Goal: Information Seeking & Learning: Learn about a topic

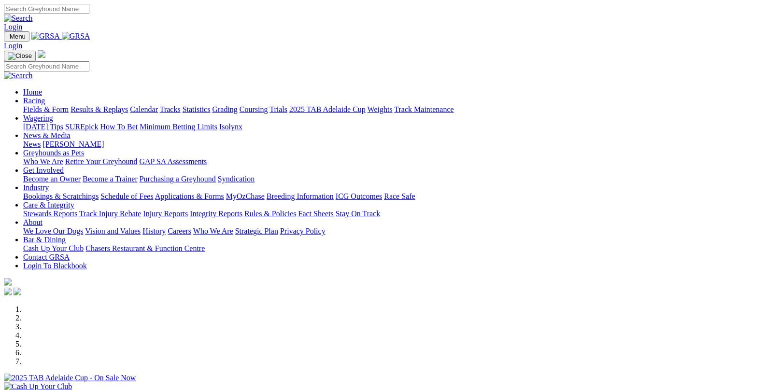
click at [41, 105] on link "Fields & Form" at bounding box center [45, 109] width 45 height 8
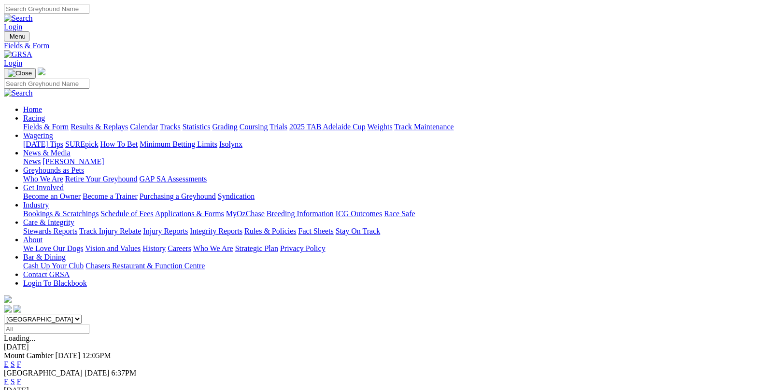
click at [21, 378] on link "F" at bounding box center [19, 382] width 4 height 8
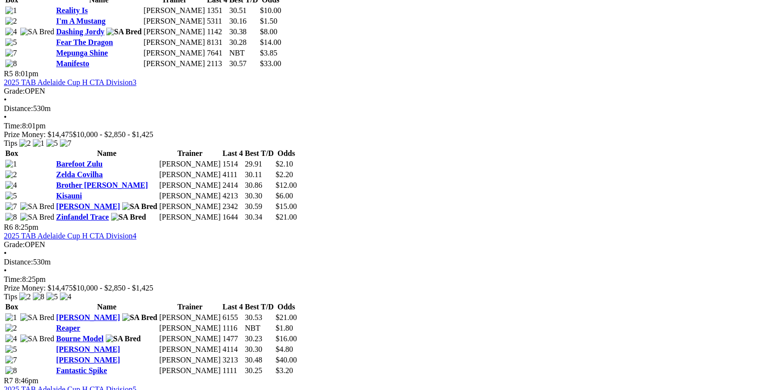
scroll to position [1207, 0]
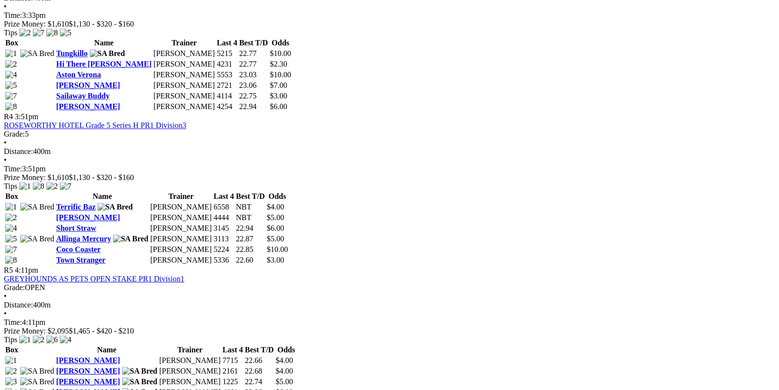
scroll to position [869, 0]
